Goal: Task Accomplishment & Management: Manage account settings

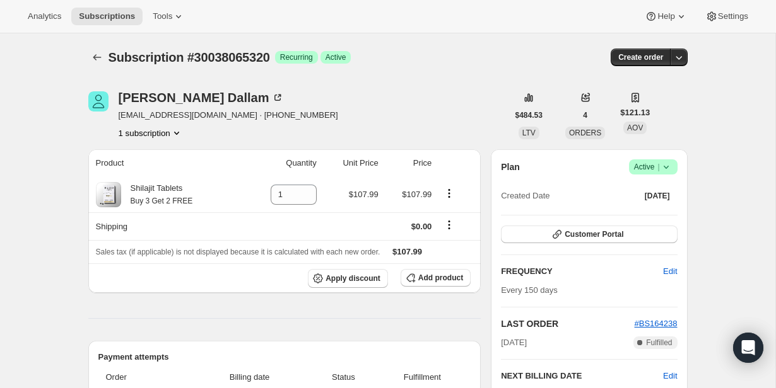
click at [671, 166] on icon at bounding box center [666, 167] width 13 height 13
click at [661, 167] on icon at bounding box center [666, 167] width 13 height 13
click at [660, 211] on span "Cancel subscription" at bounding box center [649, 213] width 71 height 9
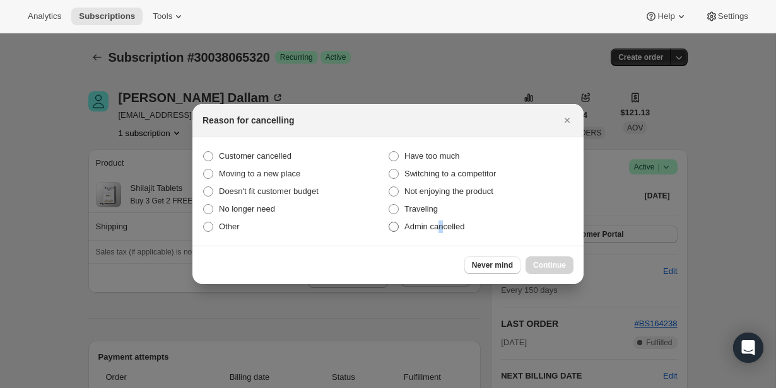
click at [442, 227] on span "Admin cancelled" at bounding box center [434, 226] width 60 height 9
click at [455, 231] on span "Admin cancelled" at bounding box center [434, 226] width 60 height 9
click at [389, 223] on input "Admin cancelled" at bounding box center [388, 222] width 1 height 1
radio input "true"
click at [537, 265] on span "Continue" at bounding box center [549, 265] width 33 height 10
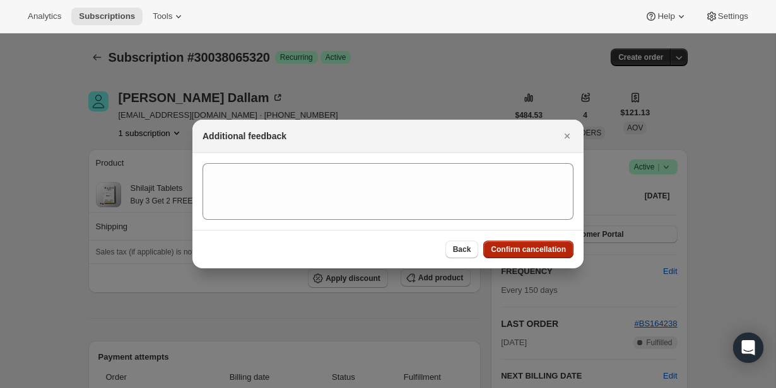
click at [533, 253] on span "Confirm cancellation" at bounding box center [528, 250] width 75 height 10
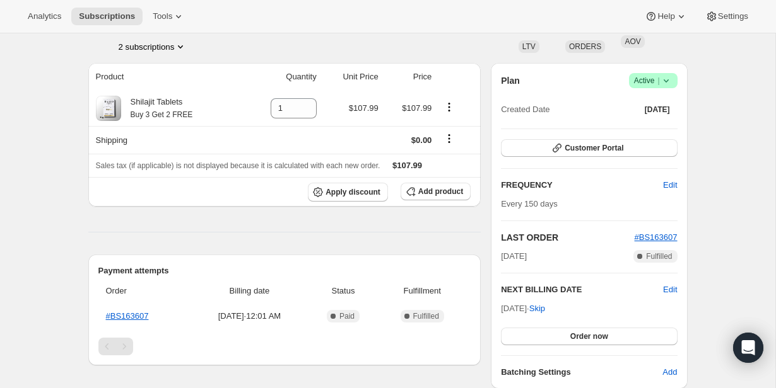
scroll to position [83, 0]
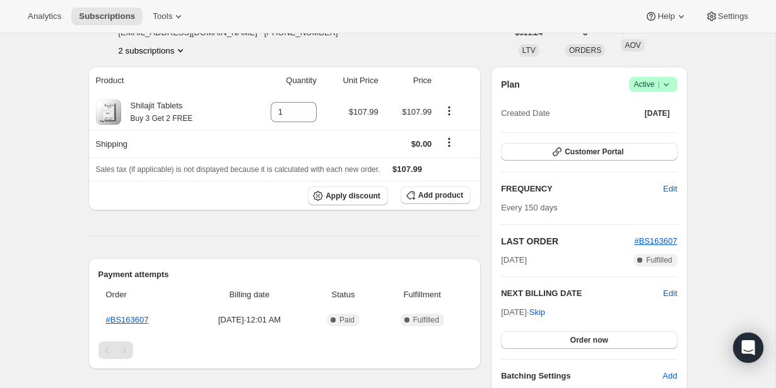
click at [663, 79] on icon at bounding box center [666, 84] width 13 height 13
click at [658, 124] on button "Cancel subscription" at bounding box center [649, 130] width 79 height 20
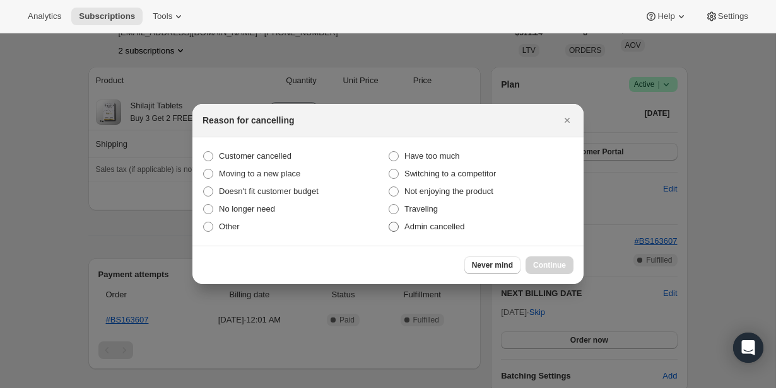
click at [462, 228] on span "Admin cancelled" at bounding box center [434, 226] width 60 height 9
click at [389, 223] on input "Admin cancelled" at bounding box center [388, 222] width 1 height 1
radio input "true"
click at [541, 259] on button "Continue" at bounding box center [549, 266] width 48 height 18
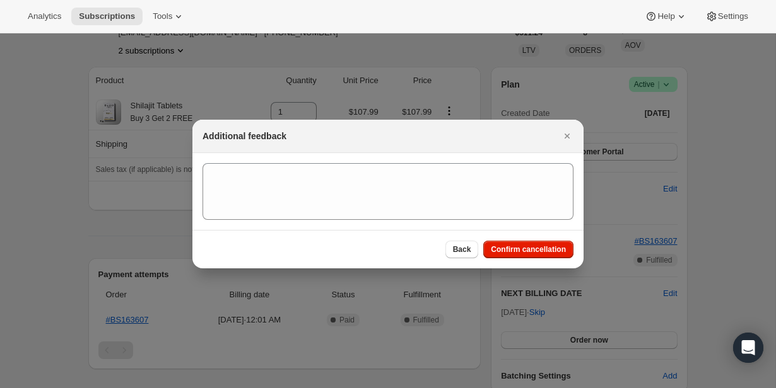
click at [533, 237] on div "Back Confirm cancellation" at bounding box center [387, 249] width 391 height 38
click at [538, 250] on span "Confirm cancellation" at bounding box center [528, 250] width 75 height 10
